Goal: Task Accomplishment & Management: Use online tool/utility

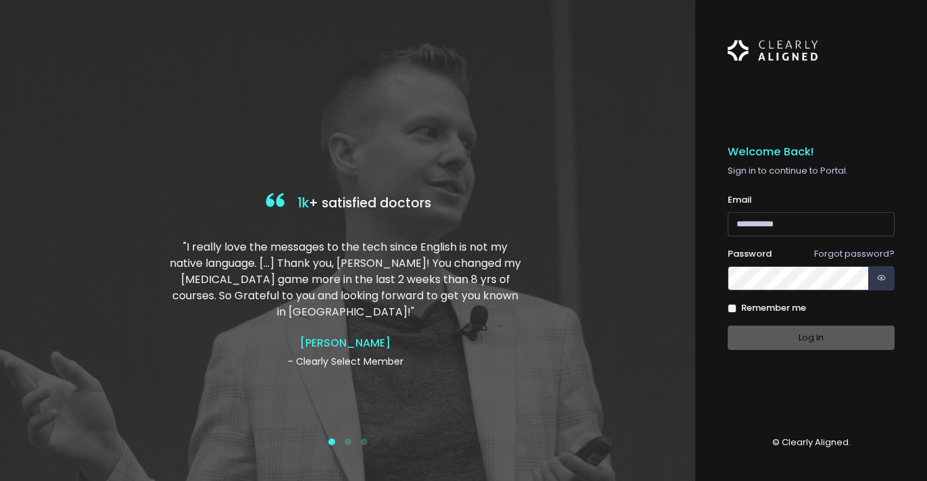
type input "**********"
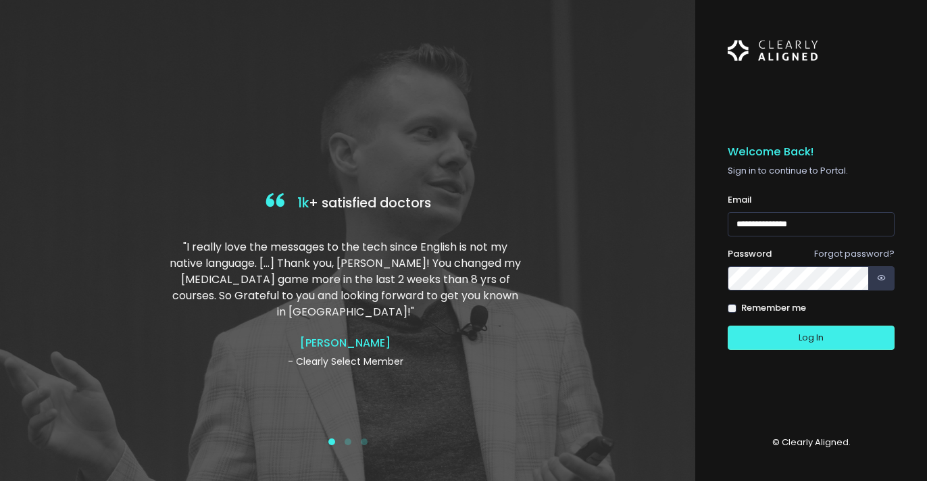
click at [815, 329] on div "Log In" at bounding box center [811, 338] width 167 height 25
click at [815, 342] on button "Log In" at bounding box center [811, 338] width 167 height 25
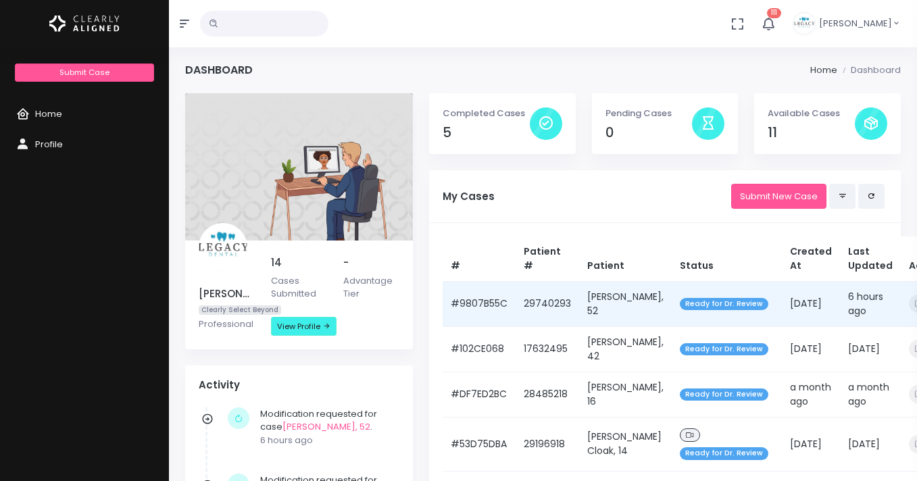
click at [601, 304] on td "[PERSON_NAME], 52" at bounding box center [625, 303] width 93 height 45
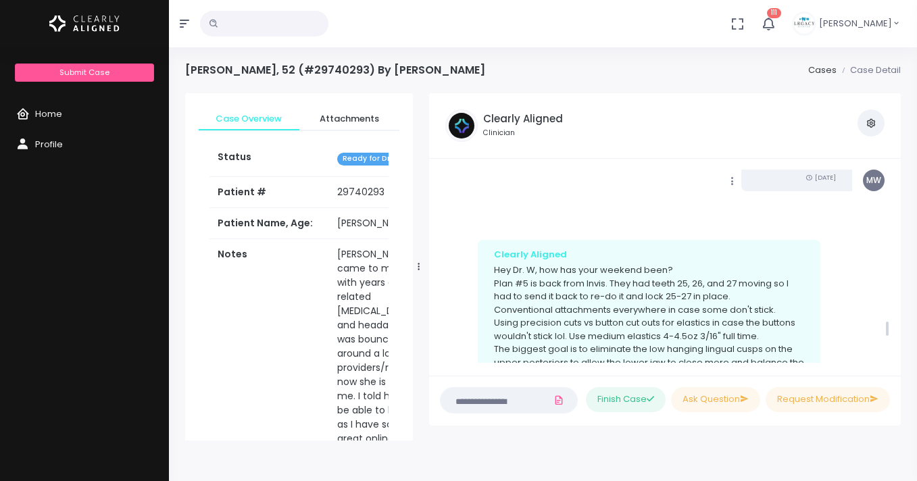
scroll to position [2160, 0]
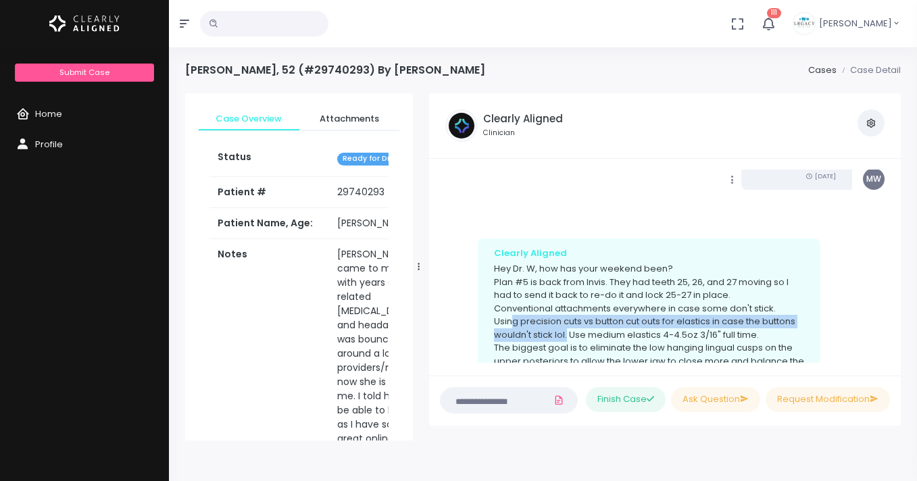
drag, startPoint x: 513, startPoint y: 280, endPoint x: 567, endPoint y: 293, distance: 56.2
click at [567, 293] on p "Hey Dr. W, how has your weekend been? Plan #5 is back from Invis. They had teet…" at bounding box center [649, 361] width 310 height 198
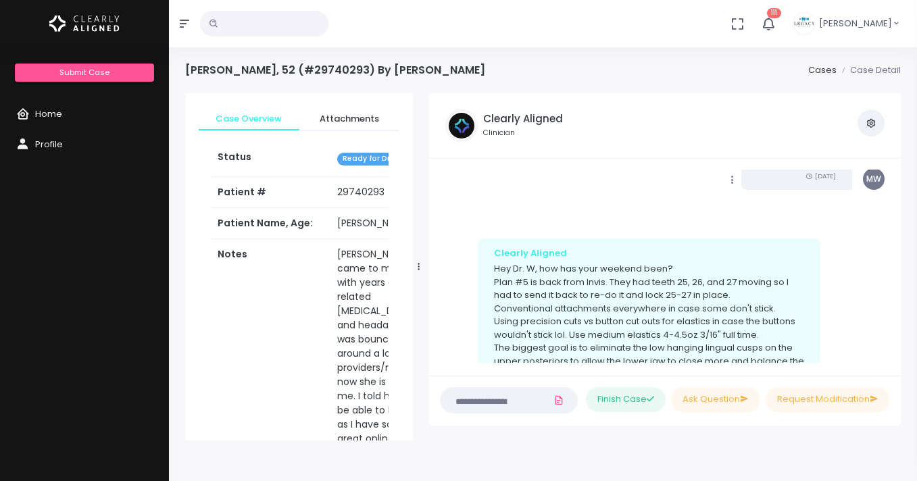
click at [594, 293] on p "Hey Dr. W, how has your weekend been? Plan #5 is back from Invis. They had teet…" at bounding box center [649, 361] width 310 height 198
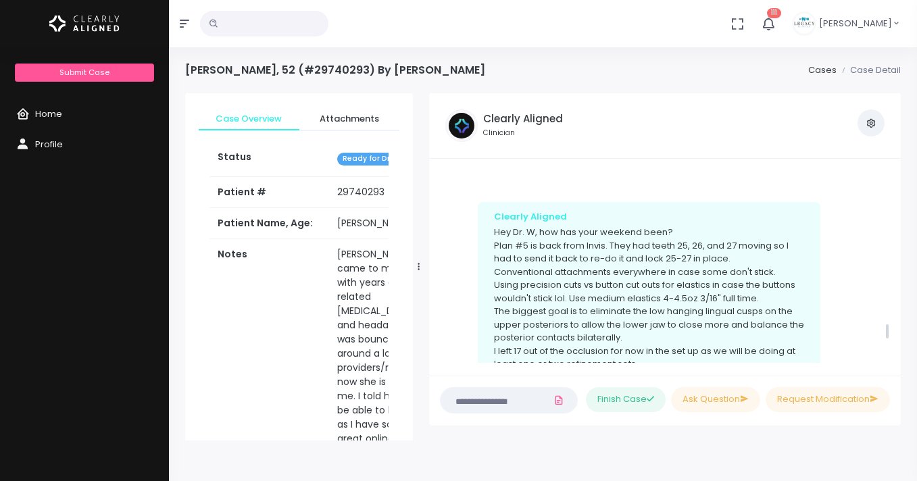
scroll to position [2198, 0]
drag, startPoint x: 503, startPoint y: 203, endPoint x: 567, endPoint y: 205, distance: 63.5
click at [567, 224] on p "Hey Dr. W, how has your weekend been? Plan #5 is back from Invis. They had teet…" at bounding box center [649, 323] width 310 height 198
drag, startPoint x: 516, startPoint y: 189, endPoint x: 682, endPoint y: 188, distance: 166.2
click at [682, 224] on p "Hey Dr. W, how has your weekend been? Plan #5 is back from Invis. They had teet…" at bounding box center [649, 323] width 310 height 198
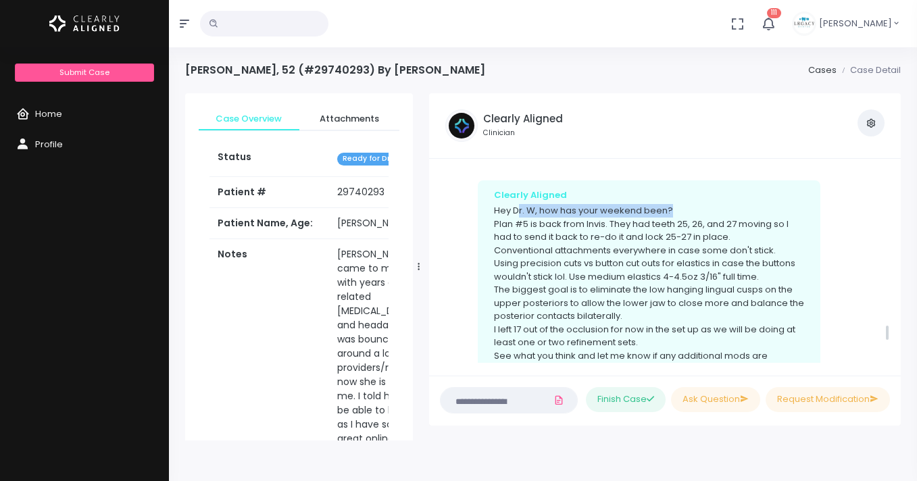
scroll to position [2219, 0]
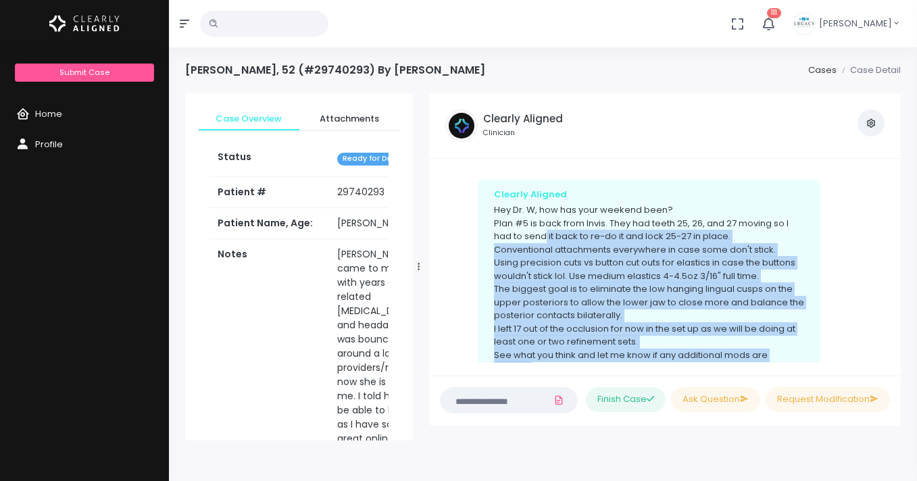
drag, startPoint x: 545, startPoint y: 199, endPoint x: 607, endPoint y: 335, distance: 149.1
click at [607, 335] on p "Hey Dr. W, how has your weekend been? Plan #5 is back from Invis. They had teet…" at bounding box center [649, 302] width 310 height 198
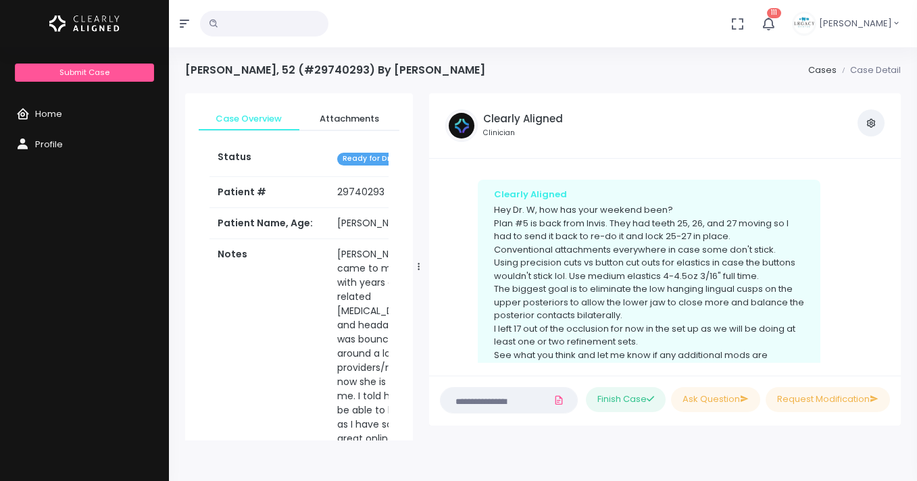
click at [607, 336] on p "Hey Dr. W, how has your weekend been? Plan #5 is back from Invis. They had teet…" at bounding box center [649, 302] width 310 height 198
drag, startPoint x: 665, startPoint y: 197, endPoint x: 697, endPoint y: 195, distance: 31.1
click at [697, 203] on p "Hey Dr. W, how has your weekend been? Plan #5 is back from Invis. They had teet…" at bounding box center [649, 302] width 310 height 198
drag, startPoint x: 655, startPoint y: 198, endPoint x: 714, endPoint y: 195, distance: 58.8
click at [714, 203] on p "Hey Dr. W, how has your weekend been? Plan #5 is back from Invis. They had teet…" at bounding box center [649, 302] width 310 height 198
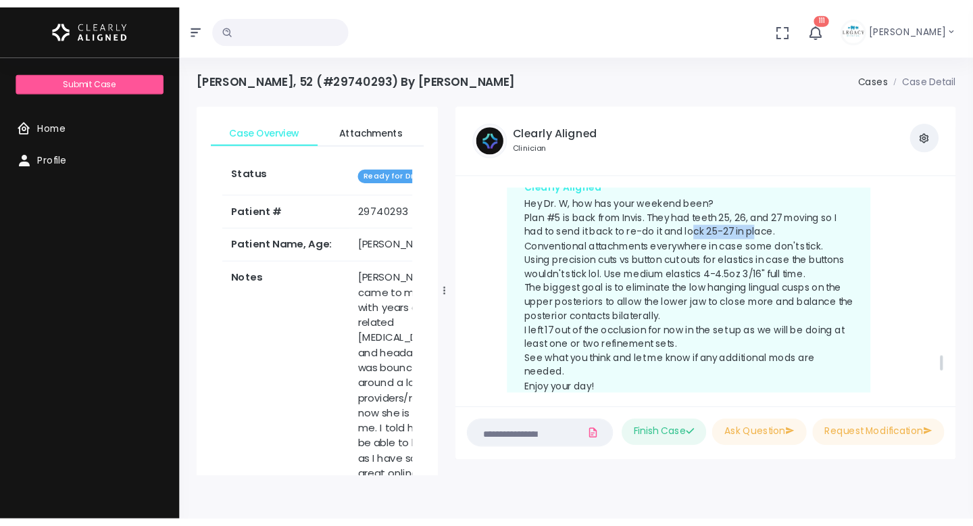
scroll to position [2245, 0]
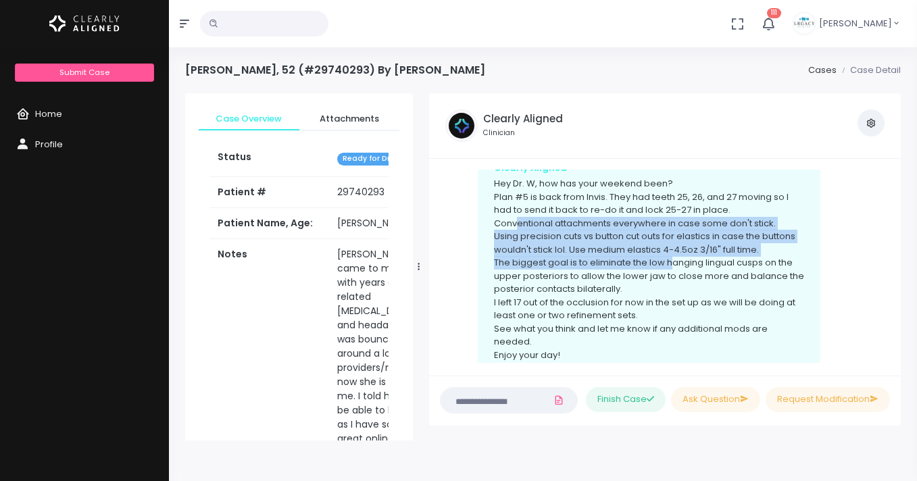
drag, startPoint x: 518, startPoint y: 185, endPoint x: 675, endPoint y: 219, distance: 160.3
click at [674, 218] on p "Hey Dr. W, how has your weekend been? Plan #5 is back from Invis. They had teet…" at bounding box center [649, 276] width 310 height 198
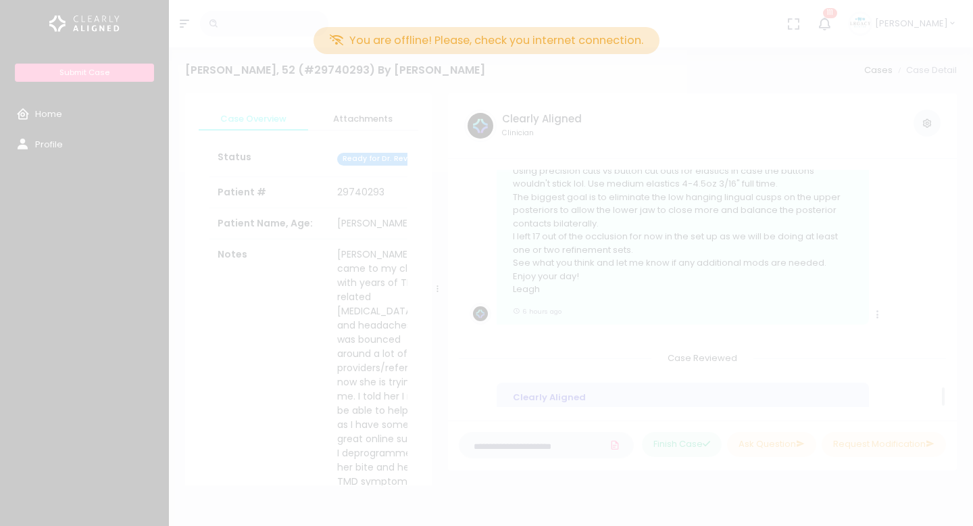
scroll to position [2396, 0]
